Goal: Navigation & Orientation: Find specific page/section

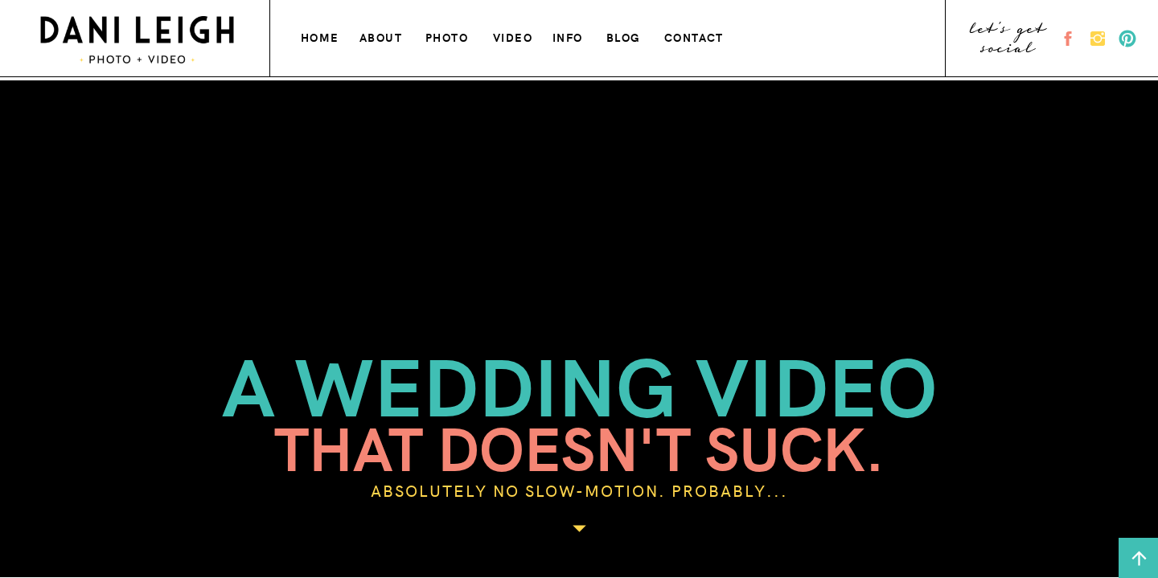
click at [446, 39] on h3 "photo" at bounding box center [448, 35] width 45 height 17
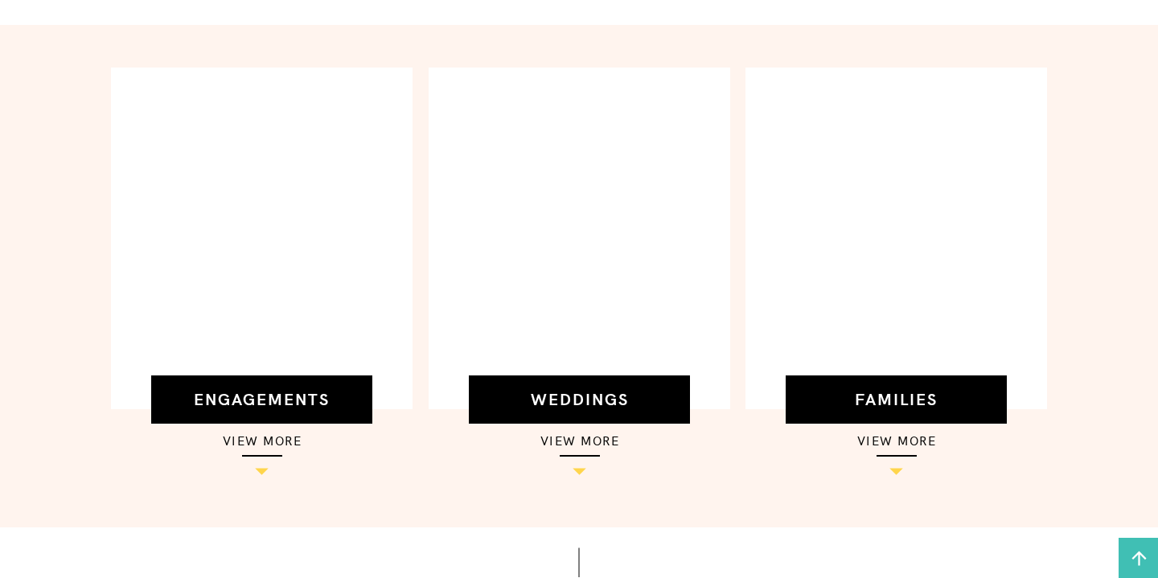
scroll to position [524, 0]
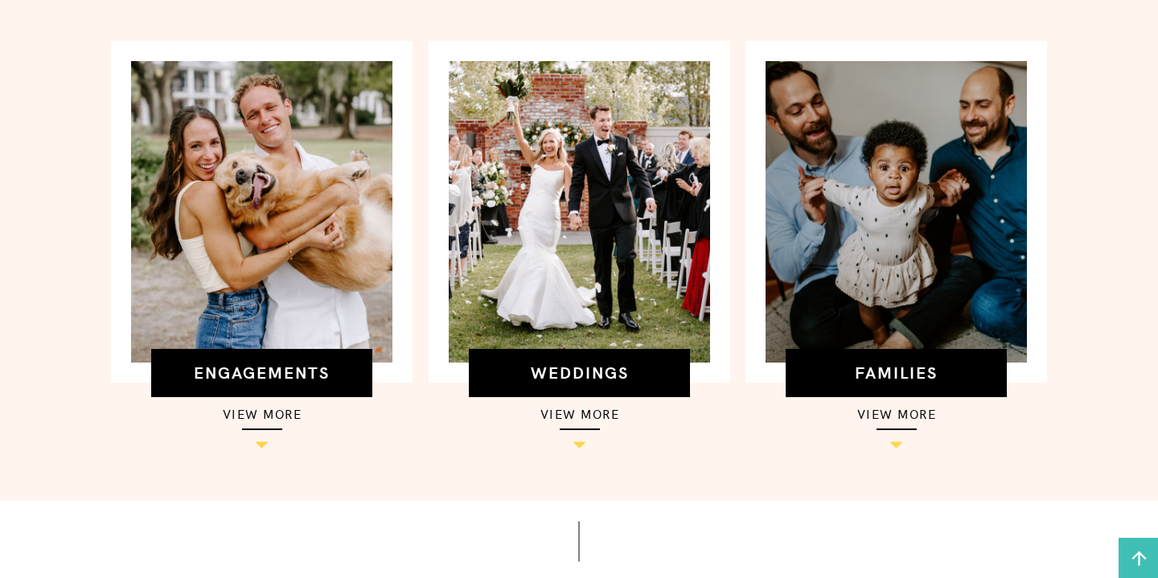
click at [581, 430] on div at bounding box center [580, 430] width 40 height 2
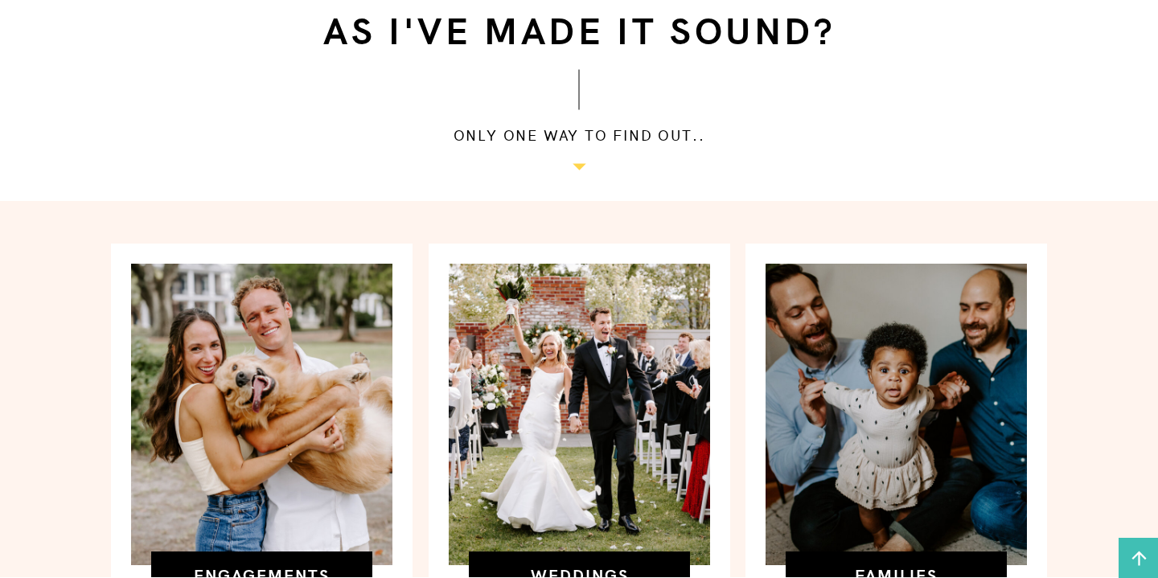
scroll to position [105, 0]
